Goal: Book appointment/travel/reservation

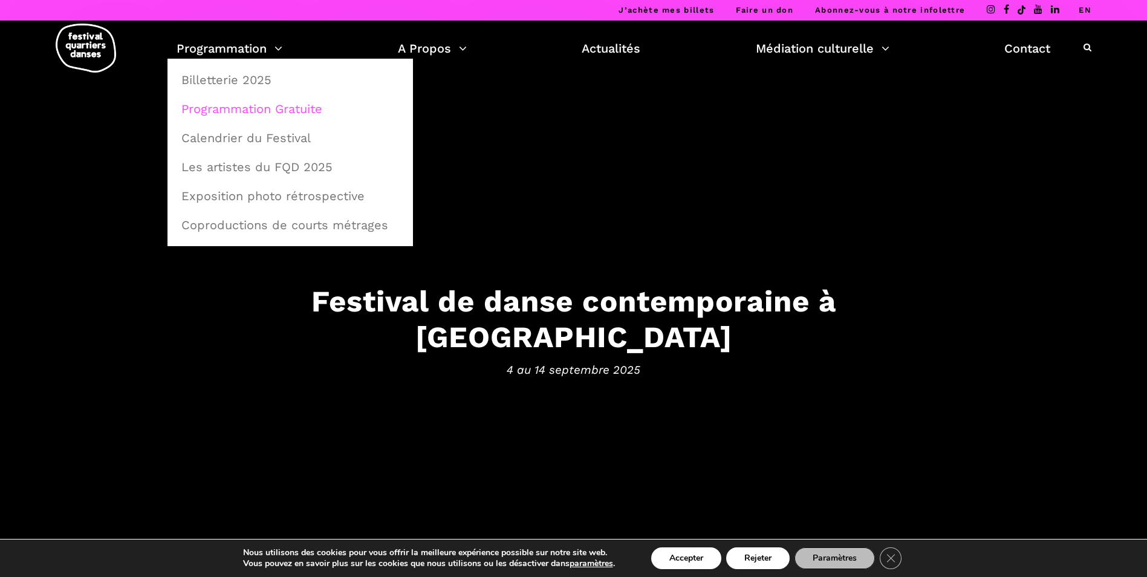
click at [268, 113] on link "Programmation Gratuite" at bounding box center [290, 109] width 232 height 28
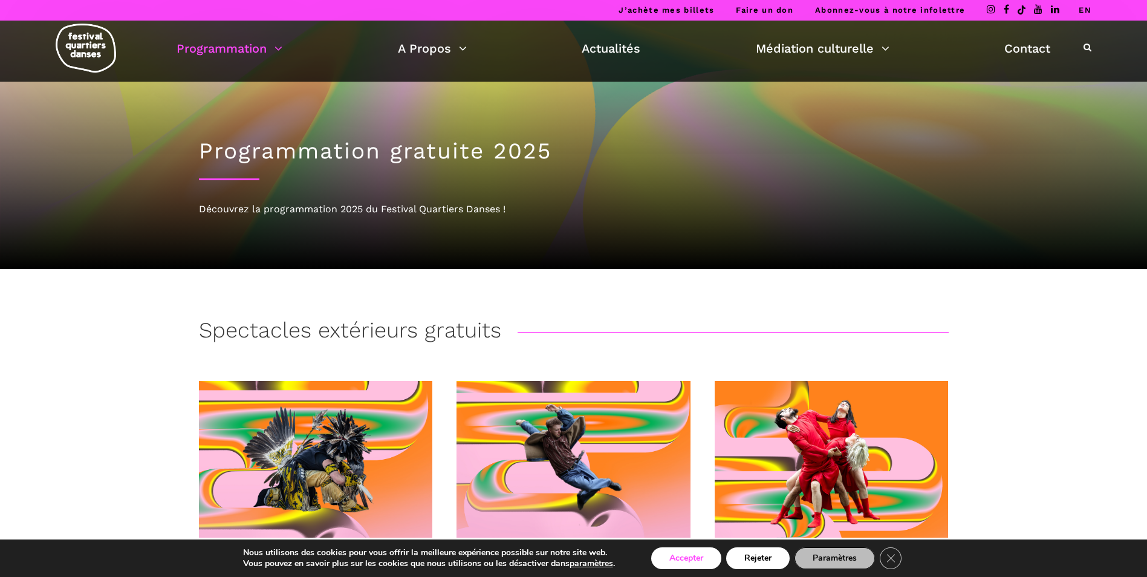
click at [692, 562] on button "Accepter" at bounding box center [686, 558] width 70 height 22
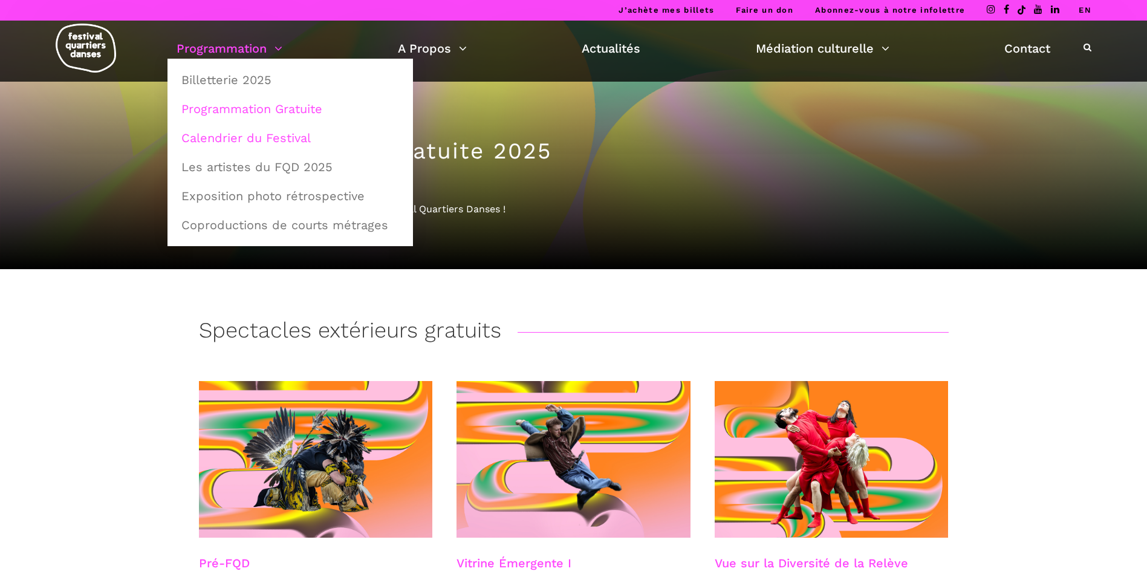
click at [290, 134] on link "Calendrier du Festival" at bounding box center [290, 138] width 232 height 28
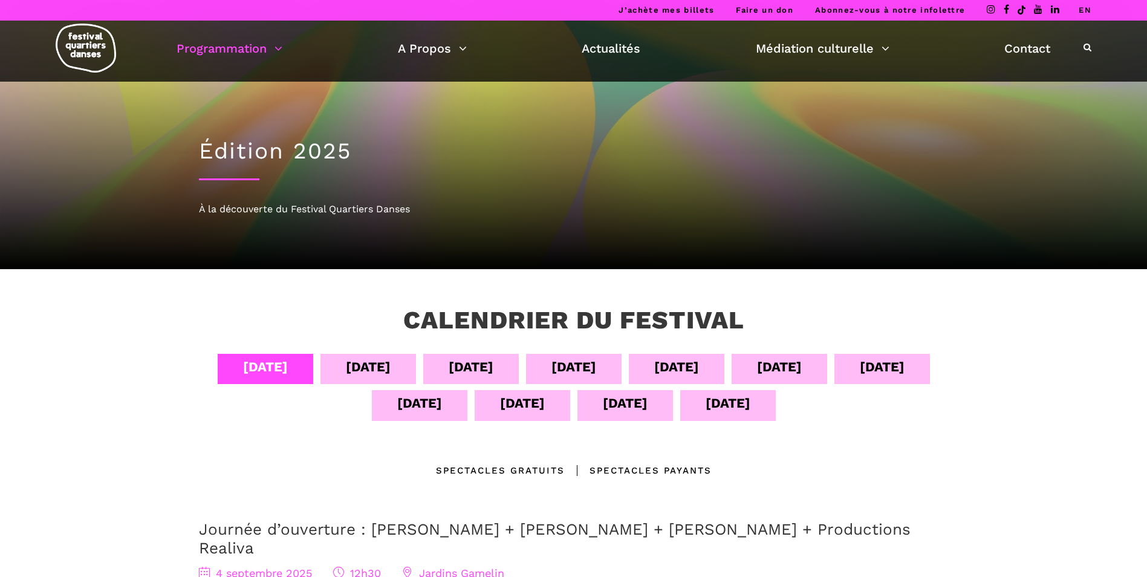
click at [634, 408] on div "13 sept" at bounding box center [625, 403] width 45 height 21
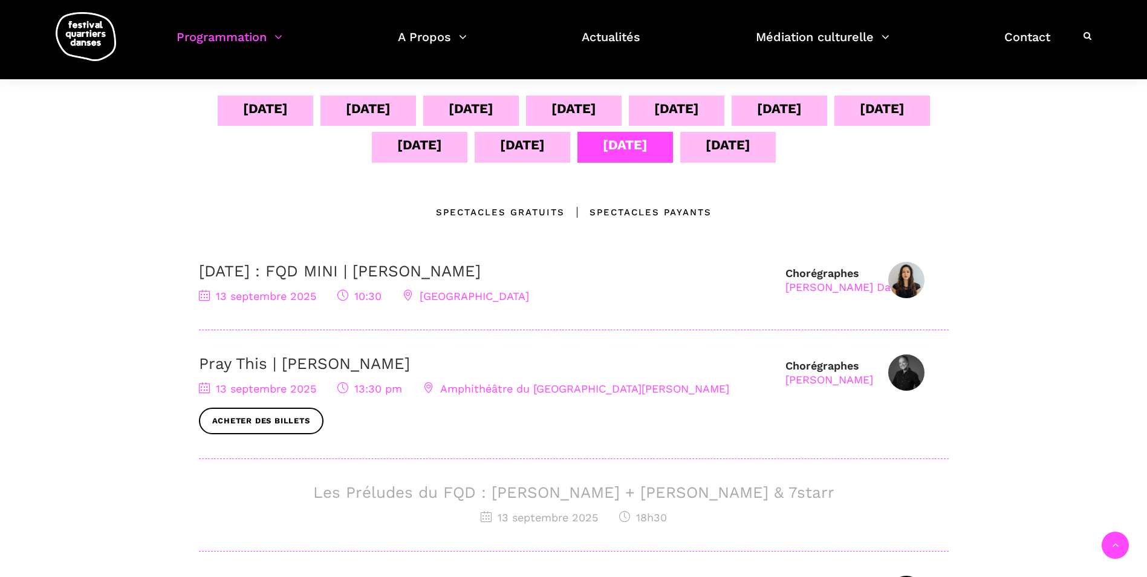
scroll to position [290, 0]
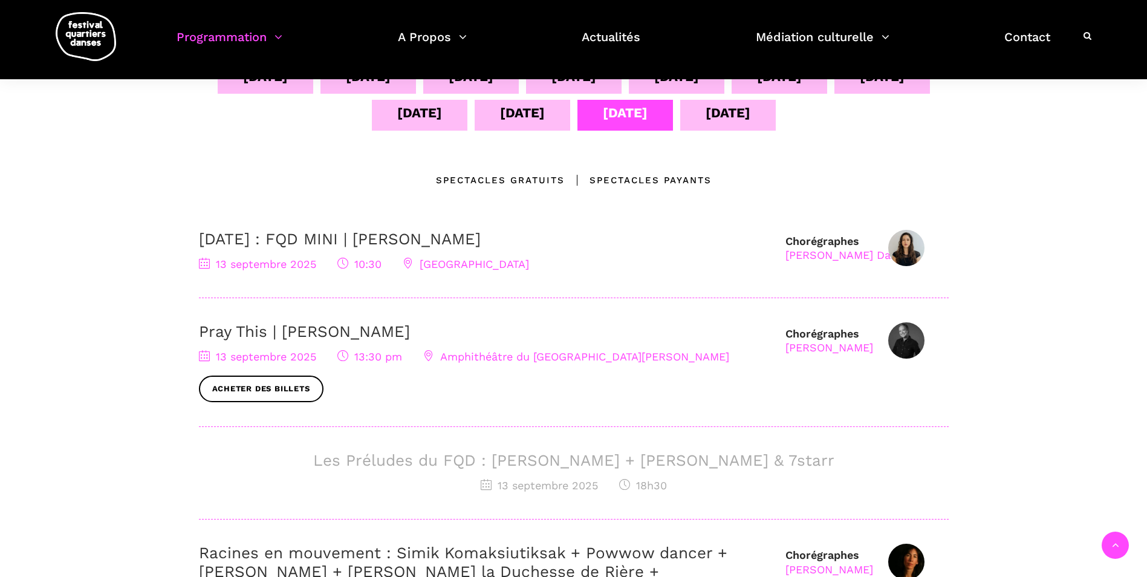
click at [700, 463] on h3 "Les Préludes du FQD : Daniela Jezerinac + Charles Brecard & 7starr" at bounding box center [574, 460] width 750 height 19
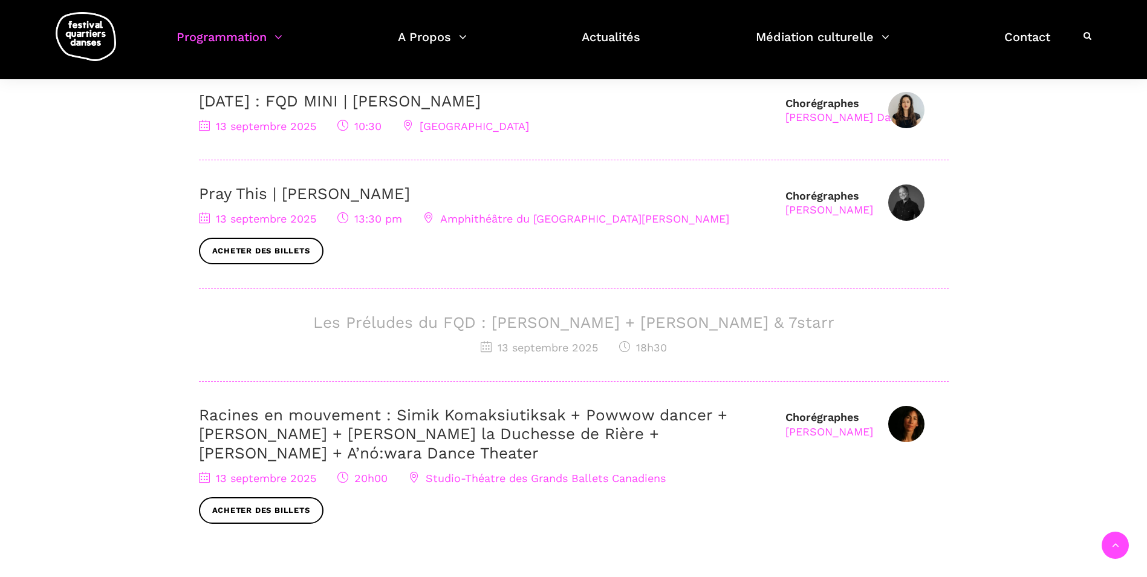
scroll to position [435, 0]
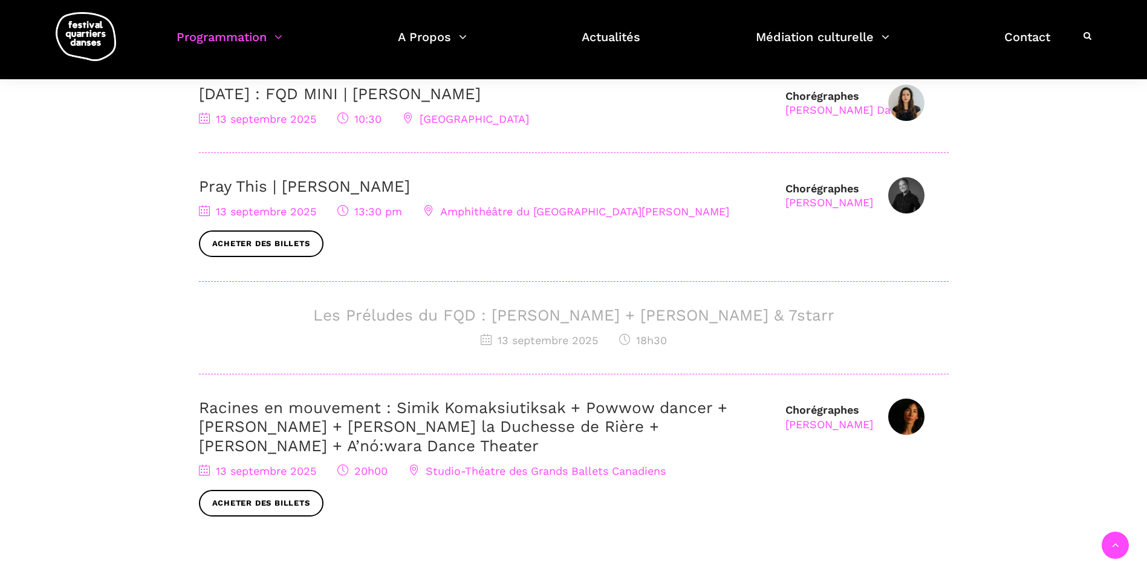
click at [639, 418] on link "Racines en mouvement : Simik Komaksiutiksak + Powwow dancer + Marshall Diabo + …" at bounding box center [463, 427] width 529 height 56
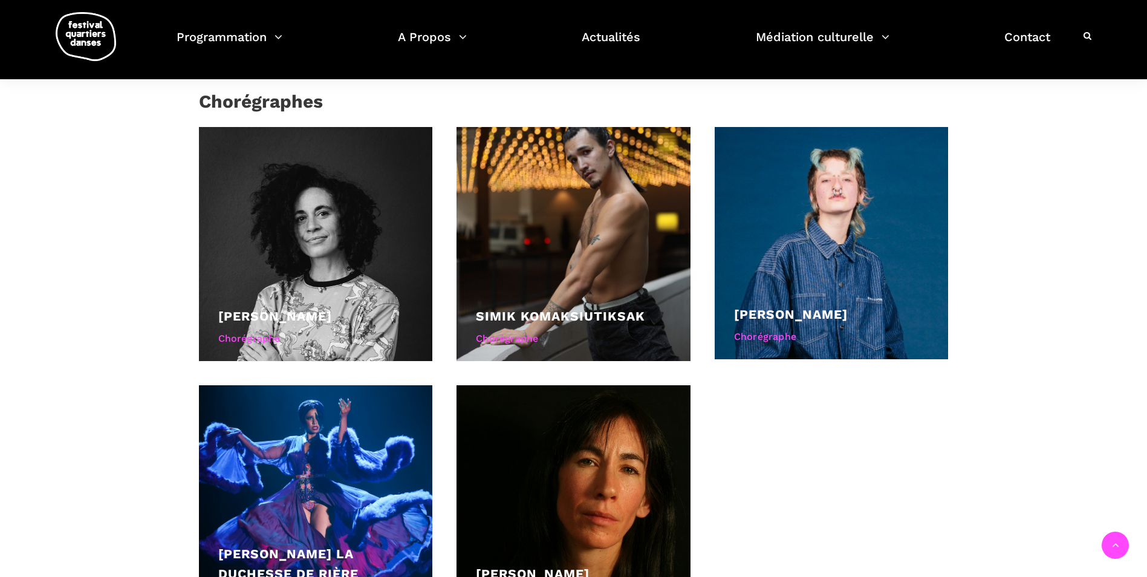
scroll to position [1219, 0]
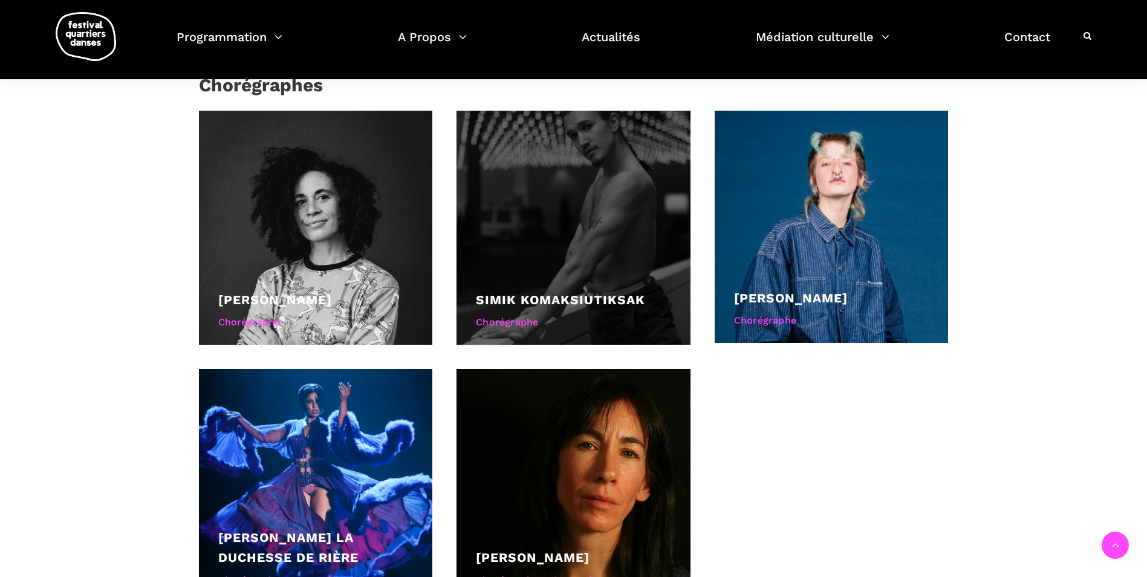
click at [631, 226] on div at bounding box center [574, 228] width 234 height 234
click at [561, 292] on link "Simik Komaksiutiksak" at bounding box center [560, 299] width 169 height 15
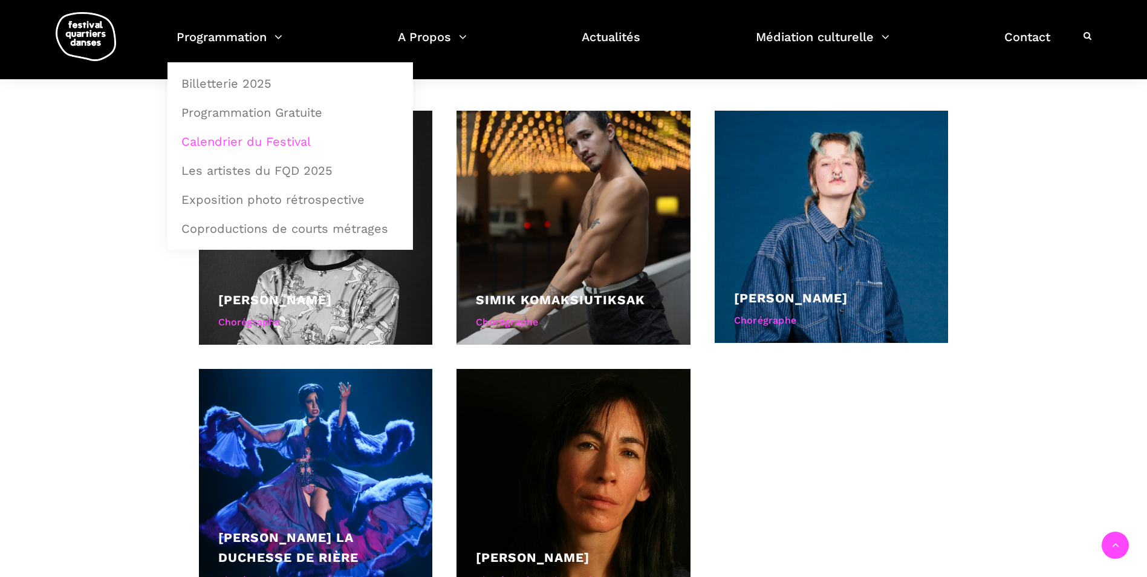
click at [278, 142] on link "Calendrier du Festival" at bounding box center [290, 142] width 232 height 28
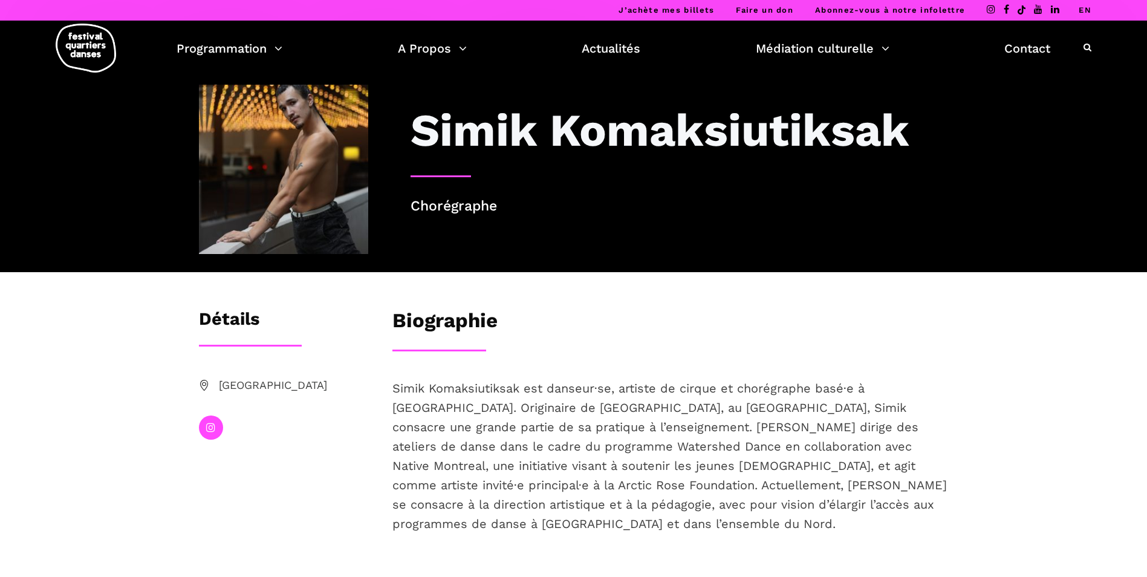
drag, startPoint x: 1091, startPoint y: 463, endPoint x: 1098, endPoint y: 460, distance: 7.7
click at [1098, 460] on div "Détails Montréal Biographie Simik Komaksiutiksak est danseur·se, artiste de cir…" at bounding box center [573, 449] width 1147 height 282
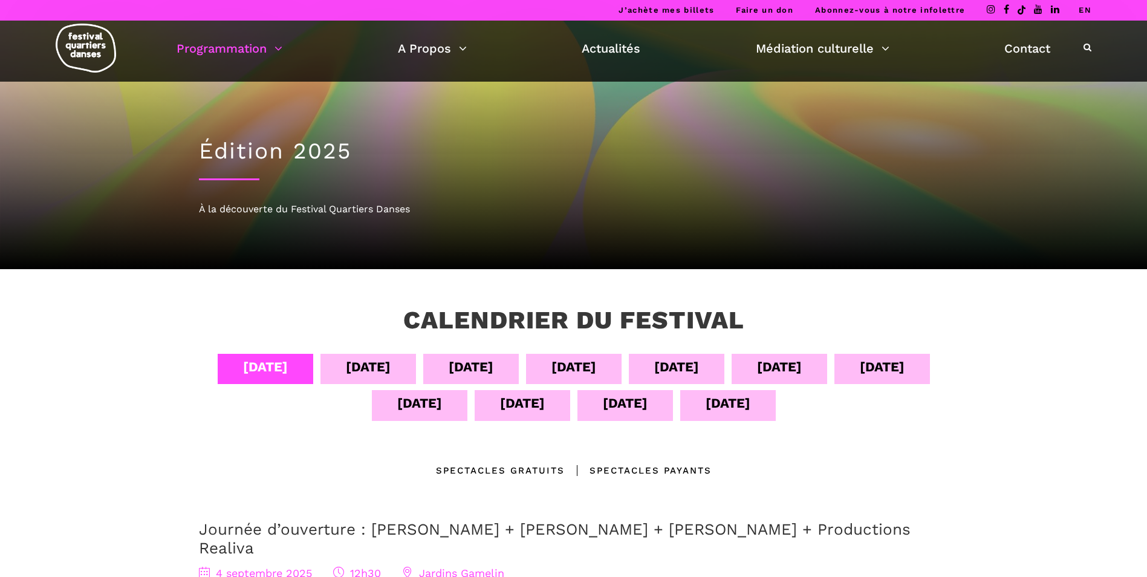
click at [633, 409] on div "[DATE]" at bounding box center [625, 403] width 45 height 21
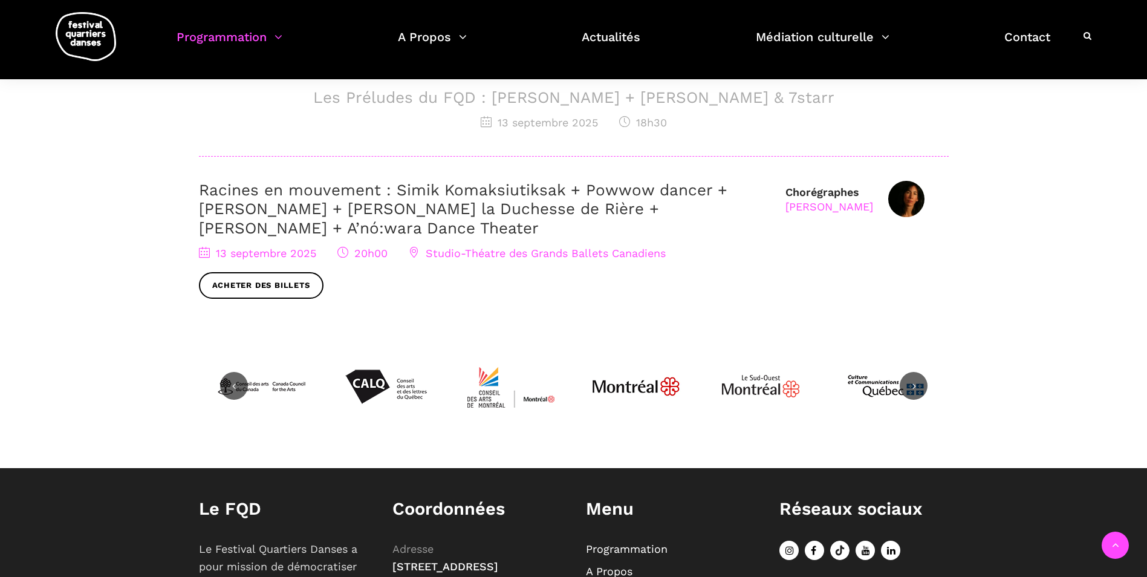
scroll to position [677, 0]
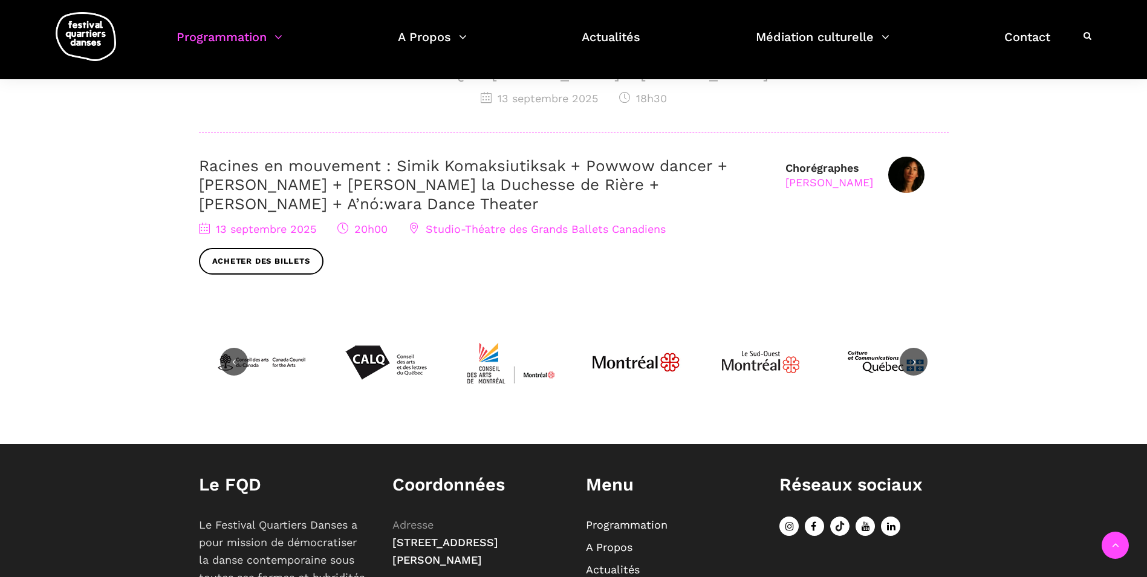
click at [579, 177] on link "Racines en mouvement : Simik Komaksiutiksak + Powwow dancer + Marshall Diabo + …" at bounding box center [463, 185] width 529 height 56
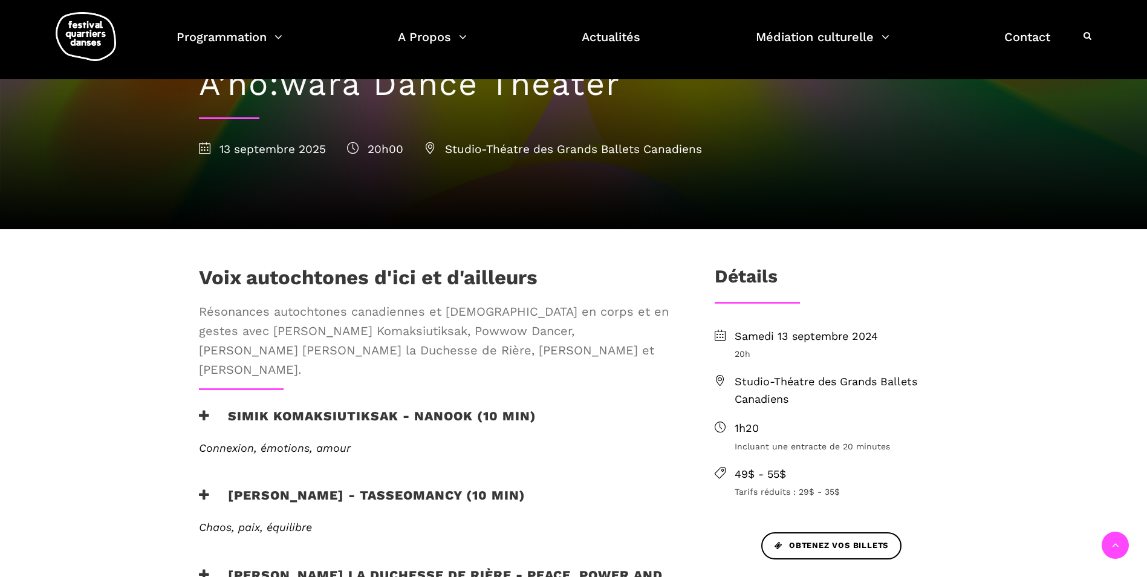
scroll to position [258, 0]
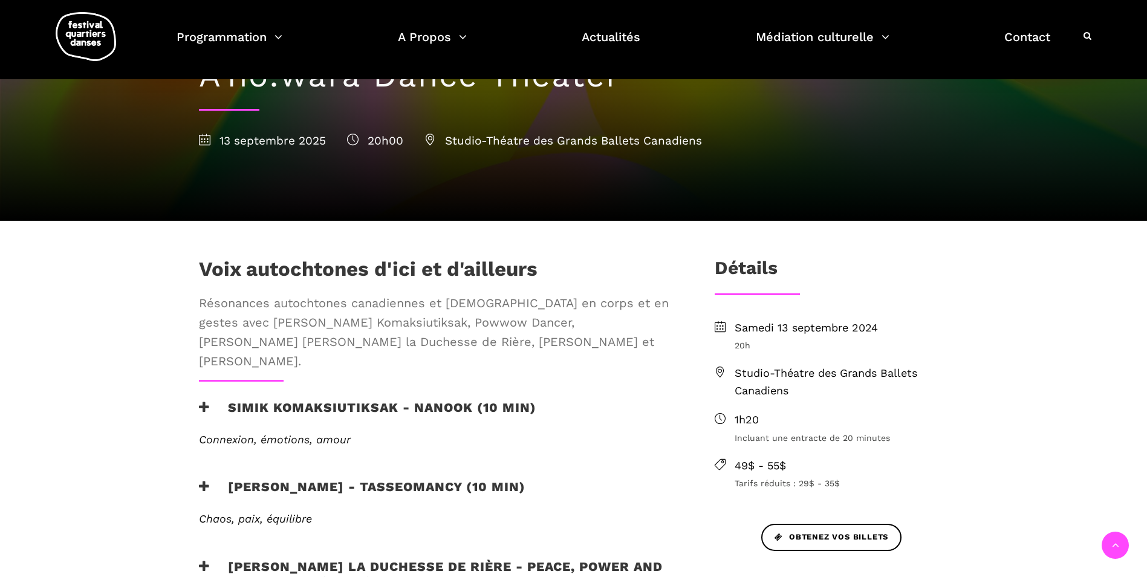
click at [836, 377] on span "Studio-Théatre des Grands Ballets Canadiens" at bounding box center [842, 382] width 214 height 35
click at [721, 373] on icon at bounding box center [720, 372] width 11 height 11
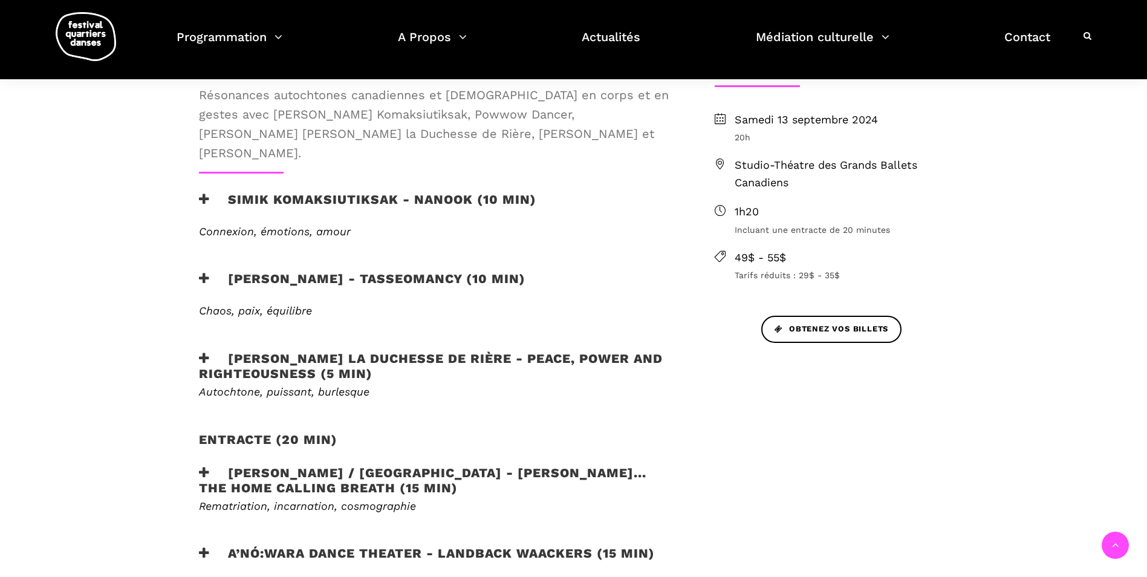
scroll to position [474, 0]
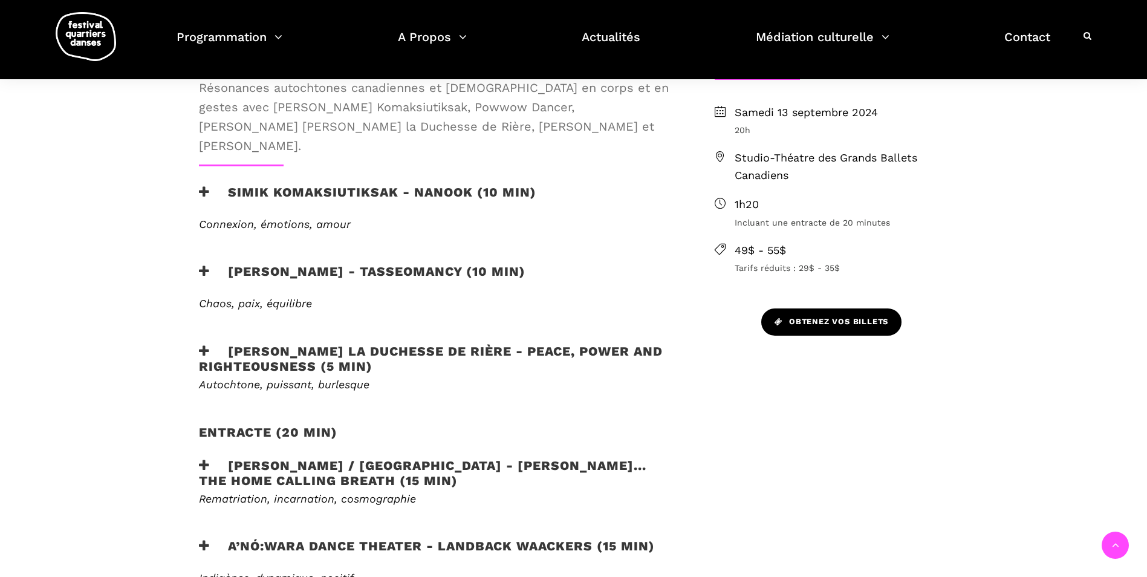
click at [863, 321] on span "Obtenez vos billets" at bounding box center [832, 322] width 114 height 13
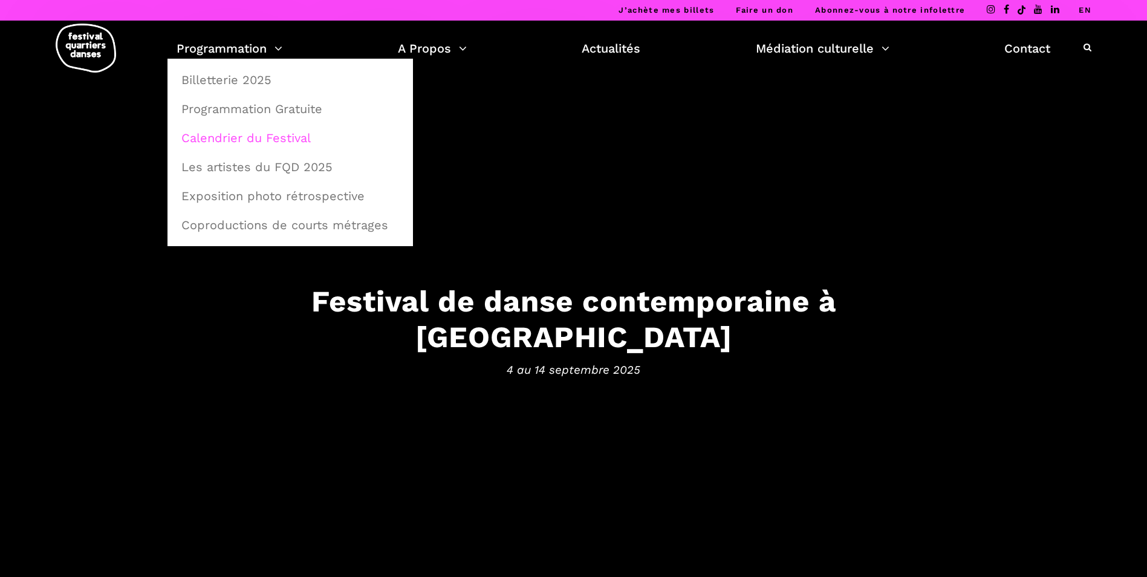
click at [267, 140] on link "Calendrier du Festival" at bounding box center [290, 138] width 232 height 28
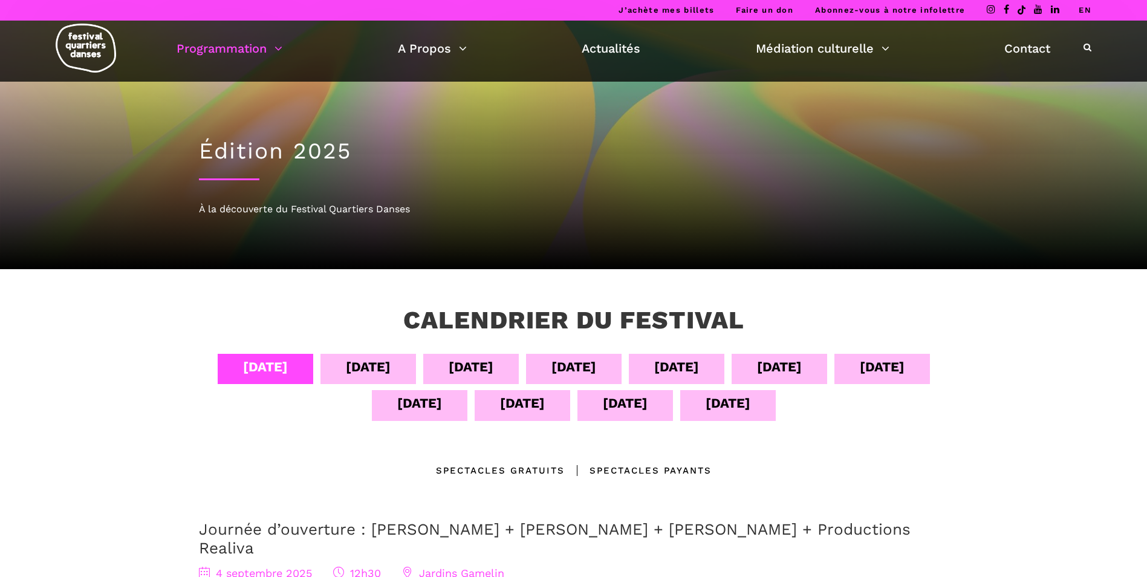
click at [755, 405] on div "[DATE]" at bounding box center [728, 405] width 96 height 30
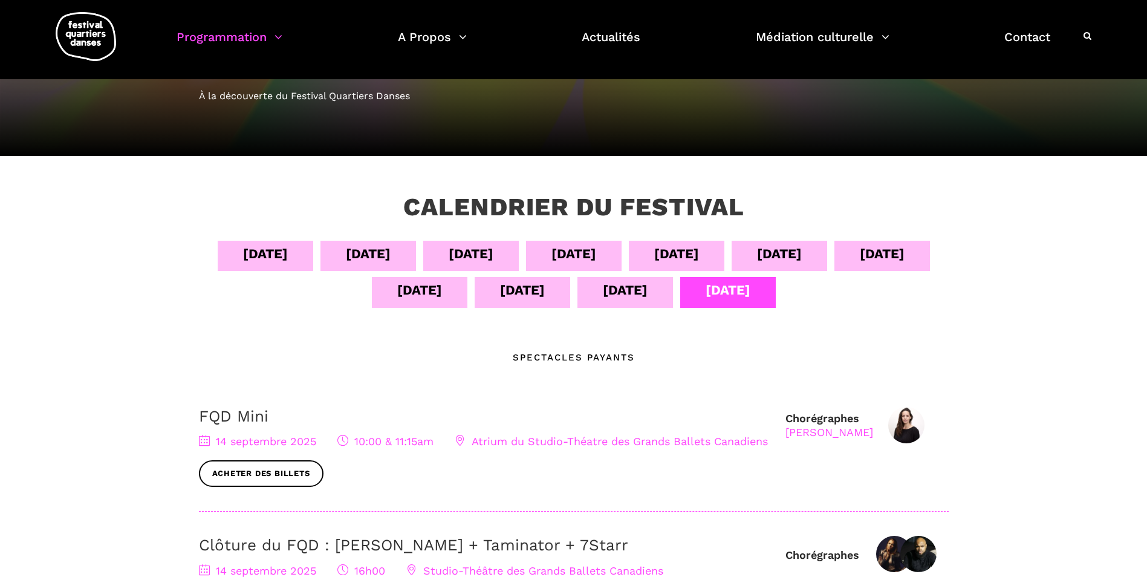
scroll to position [104, 0]
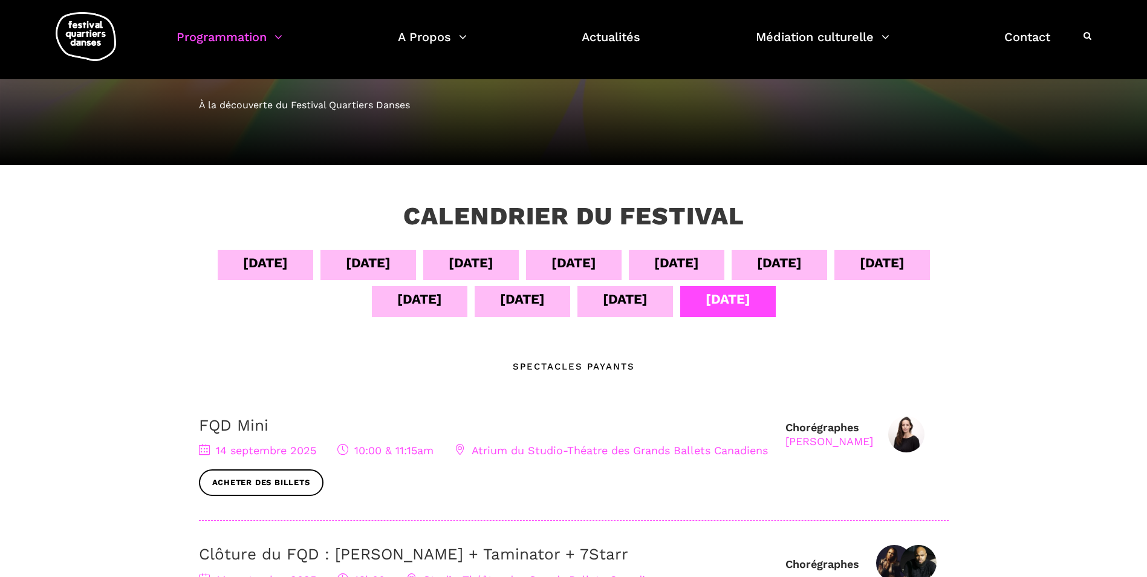
click at [639, 299] on div "13 sept" at bounding box center [625, 299] width 45 height 21
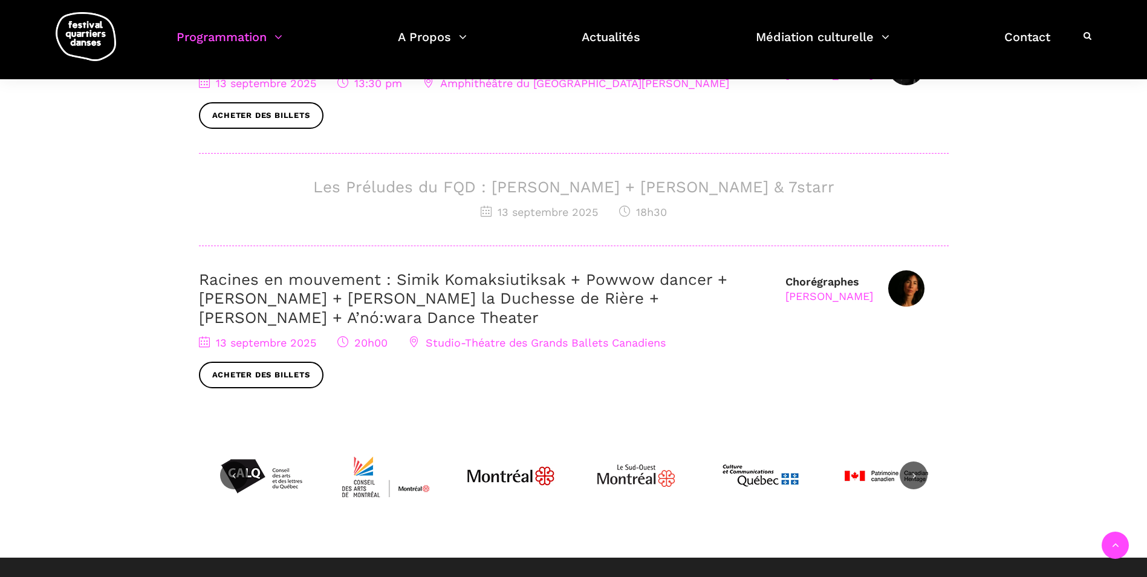
scroll to position [572, 0]
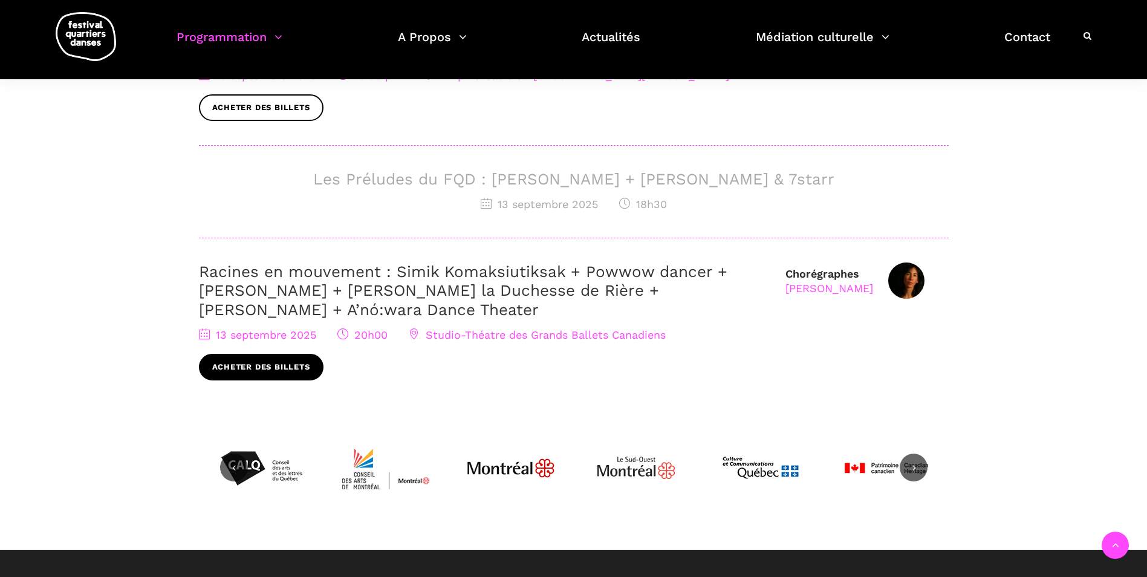
click at [284, 369] on link "Acheter des billets" at bounding box center [261, 367] width 125 height 27
